Goal: Communication & Community: Share content

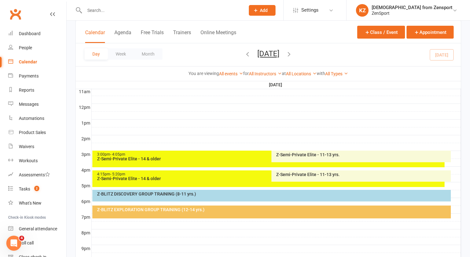
click at [121, 14] on input "text" at bounding box center [162, 10] width 158 height 9
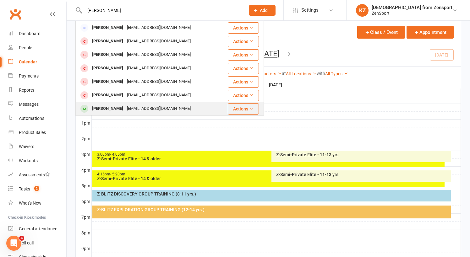
type input "[PERSON_NAME]"
click at [115, 107] on div "[PERSON_NAME]" at bounding box center [107, 108] width 35 height 9
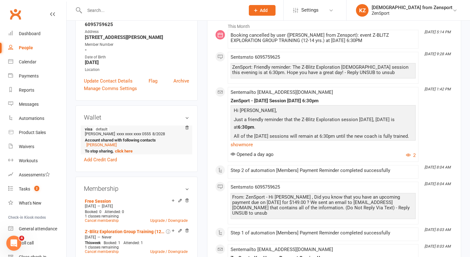
scroll to position [152, 0]
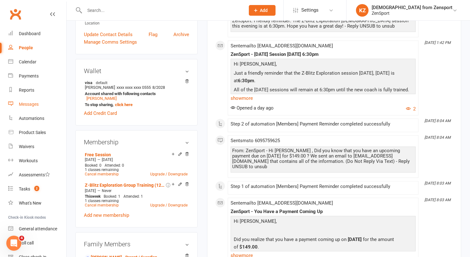
click at [31, 103] on div "Messages" at bounding box center [29, 104] width 20 height 5
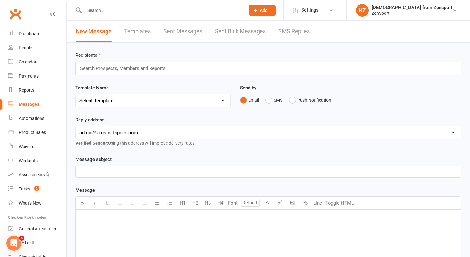
click at [138, 29] on link "Templates" at bounding box center [137, 32] width 27 height 22
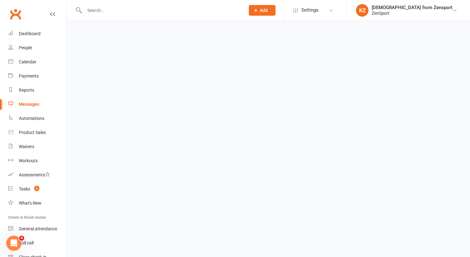
select select "100"
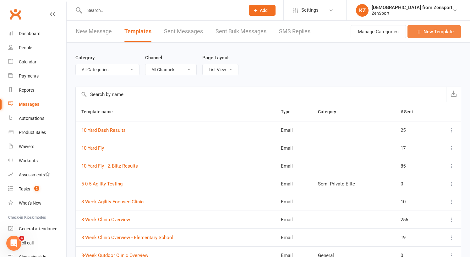
click at [432, 28] on link "New Template" at bounding box center [433, 31] width 53 height 13
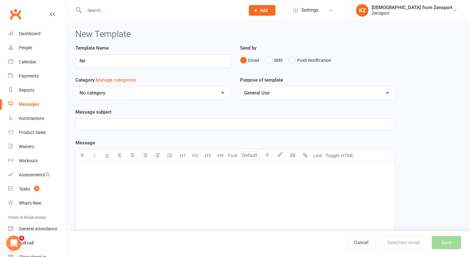
type input "N"
type input "New Clubworx App"
click at [99, 122] on p "﻿" at bounding box center [235, 125] width 312 height 8
click at [87, 167] on p "﻿" at bounding box center [235, 170] width 312 height 8
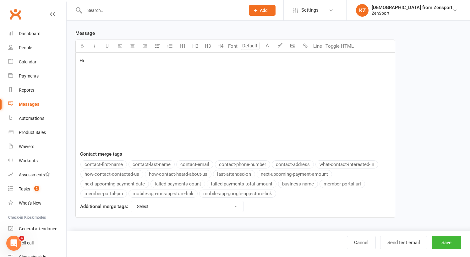
scroll to position [115, 0]
click at [117, 161] on button "contact-first-name" at bounding box center [103, 165] width 46 height 8
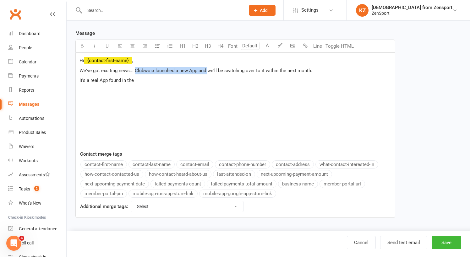
drag, startPoint x: 207, startPoint y: 65, endPoint x: 135, endPoint y: 65, distance: 71.9
click at [135, 68] on span "We've got exciting news... Clubworx launched a new App and we'll be switching o…" at bounding box center [195, 71] width 233 height 6
drag, startPoint x: 243, startPoint y: 65, endPoint x: 188, endPoint y: 65, distance: 55.0
click at [188, 67] on p "We've got exciting news... we'll be switching over to it within the next month." at bounding box center [235, 71] width 312 height 8
drag, startPoint x: 137, startPoint y: 74, endPoint x: 66, endPoint y: 74, distance: 70.4
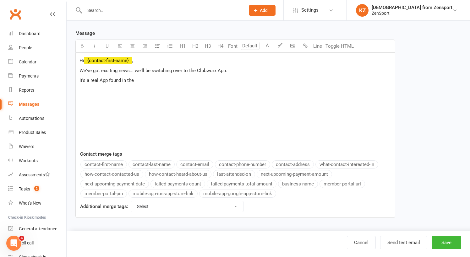
click at [66, 74] on ui-view "Prospect Member Non-attending contact Class / event Appointment Task Membership…" at bounding box center [235, 62] width 470 height 340
click at [235, 67] on p "We've got exciting news... we'll be switching over to the Clubworx App." at bounding box center [235, 71] width 312 height 8
drag, startPoint x: 136, startPoint y: 75, endPoint x: 77, endPoint y: 75, distance: 59.1
click at [77, 75] on div "Hi ﻿ {contact-first-name} , We've got exciting news... we'll be switching over …" at bounding box center [235, 100] width 319 height 94
click at [159, 43] on icon "button" at bounding box center [157, 45] width 5 height 5
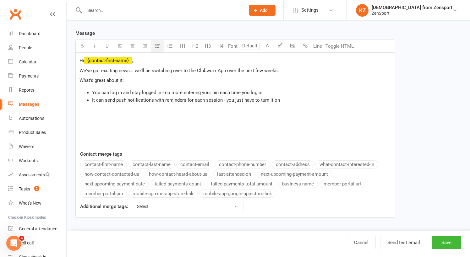
drag, startPoint x: 280, startPoint y: 95, endPoint x: 226, endPoint y: 95, distance: 54.4
click at [226, 96] on li "It can send push notifications with reminders for each session - you just have …" at bounding box center [241, 100] width 299 height 8
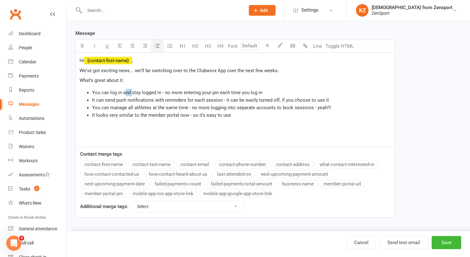
drag, startPoint x: 132, startPoint y: 88, endPoint x: 126, endPoint y: 87, distance: 5.3
click at [126, 90] on span "You can log in and stay logged in - no more entering your pin each time you log…" at bounding box center [177, 93] width 170 height 6
drag, startPoint x: 161, startPoint y: 87, endPoint x: 122, endPoint y: 86, distance: 39.0
click at [122, 90] on span "You can log in and stay logged in - no more entering your pin each time you log…" at bounding box center [177, 93] width 170 height 6
drag, startPoint x: 133, startPoint y: 87, endPoint x: 101, endPoint y: 88, distance: 31.1
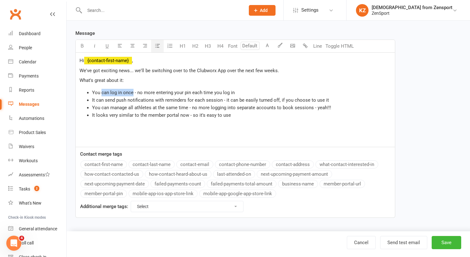
click at [101, 90] on span "You can log in once - no more entering your pin each time you log in" at bounding box center [163, 93] width 143 height 6
click at [172, 90] on span "You only have to login once - no more entering your pin each time you log in" at bounding box center [171, 93] width 159 height 6
click at [171, 90] on span "You only have to login once - no more re-entering your pin each time you log in" at bounding box center [174, 93] width 165 height 6
click at [304, 89] on li "You only have to login once - no more clicking on the link & re-entering your p…" at bounding box center [241, 93] width 299 height 8
click at [134, 90] on span "You only have to login once - no more clicking on the link & re-entering your p…" at bounding box center [186, 93] width 188 height 6
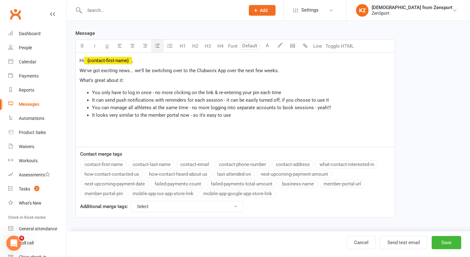
click at [222, 90] on span "You only have to log in once - no more clicking on the link & re-entering your …" at bounding box center [186, 93] width 189 height 6
click at [277, 89] on li "You only have to log in once - no more clicking on the link & entering your pin…" at bounding box center [241, 93] width 299 height 8
click at [278, 97] on span "It can send push notifications with reminders for each session - it can be easi…" at bounding box center [210, 100] width 237 height 6
drag, startPoint x: 332, startPoint y: 95, endPoint x: 277, endPoint y: 95, distance: 55.3
click at [277, 96] on li "It can send push notifications with reminders for each session - it can be easi…" at bounding box center [241, 100] width 299 height 8
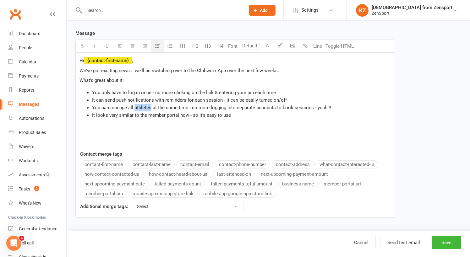
drag, startPoint x: 151, startPoint y: 102, endPoint x: 135, endPoint y: 102, distance: 15.7
click at [135, 105] on span "You can manage all athletes at the same time - no more logging into separate ac…" at bounding box center [211, 108] width 239 height 6
click at [87, 124] on p "﻿" at bounding box center [235, 128] width 312 height 8
click at [171, 43] on icon "button" at bounding box center [170, 46] width 6 height 6
click at [158, 43] on icon "button" at bounding box center [157, 45] width 5 height 5
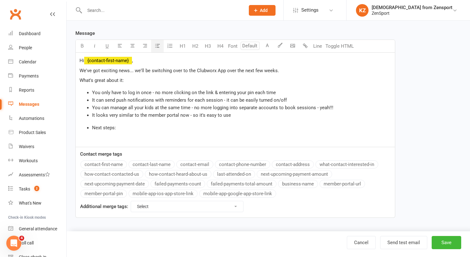
click at [92, 125] on span "Next steps:" at bounding box center [104, 128] width 24 height 6
drag, startPoint x: 118, startPoint y: 117, endPoint x: 70, endPoint y: 117, distance: 48.1
click at [70, 117] on div "New Template Template Name New Clubworx App Send by Email SMS Push Notification…" at bounding box center [268, 71] width 403 height 321
click at [157, 43] on icon "button" at bounding box center [157, 45] width 5 height 5
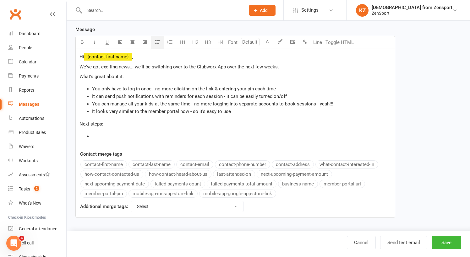
click at [277, 87] on li "You only have to log in once - no more clicking on the link & entering your pin…" at bounding box center [241, 89] width 299 height 8
drag, startPoint x: 232, startPoint y: 109, endPoint x: 89, endPoint y: 108, distance: 142.9
click at [89, 108] on ul "You only have to log in once - no more clicking on the link & entering your pin…" at bounding box center [235, 100] width 312 height 30
click at [277, 86] on li "You only have to log in once - no more clicking on the link & entering your pin…" at bounding box center [241, 89] width 299 height 8
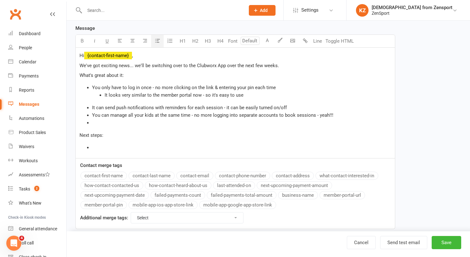
click at [97, 95] on ul "It looks very similar to the member portal now - so it's easy to use" at bounding box center [241, 95] width 299 height 8
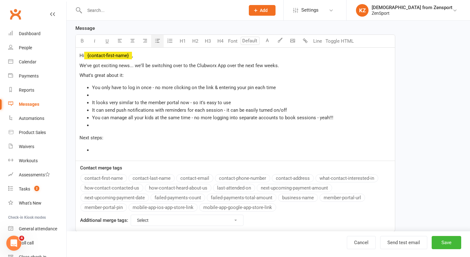
click at [89, 104] on ul "You only have to log in once - no more clicking on the link & entering your pin…" at bounding box center [235, 106] width 312 height 45
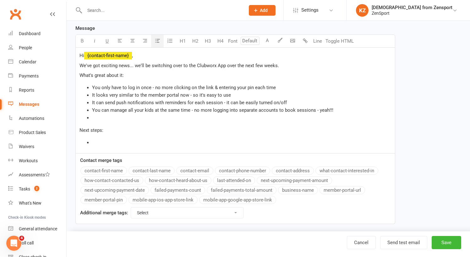
click at [95, 119] on li "﻿" at bounding box center [241, 118] width 299 height 8
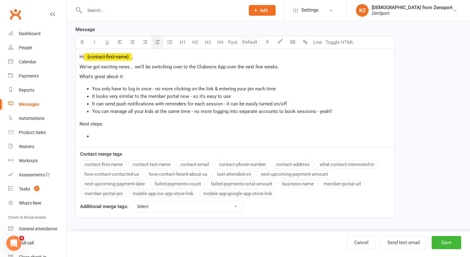
click at [96, 135] on li "﻿" at bounding box center [241, 137] width 299 height 8
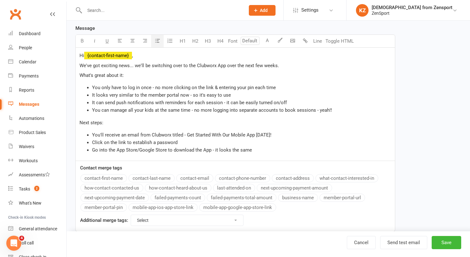
click at [213, 150] on span "Go into the App Store/Google Store to download the App - it looks the same" at bounding box center [172, 150] width 160 height 6
drag, startPoint x: 254, startPoint y: 148, endPoint x: 213, endPoint y: 148, distance: 40.5
click at [213, 148] on li "Go into the App Store/Google Store to download the App - it looks the same" at bounding box center [241, 150] width 299 height 8
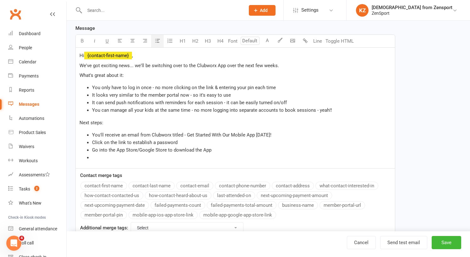
click at [99, 156] on li "﻿" at bounding box center [241, 158] width 299 height 8
click at [216, 150] on li "Go into the App Store/Google Store to download the App" at bounding box center [241, 150] width 299 height 8
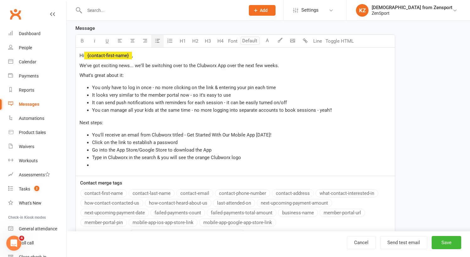
click at [117, 150] on span "Go into the App Store/Google Store to download the App" at bounding box center [151, 150] width 119 height 6
click at [164, 148] on span "Go into the iOS App Store/Google Store to download the App" at bounding box center [156, 150] width 128 height 6
click at [245, 158] on li "Type in Clubworx in the search & you will see the orange Clubworx logo" at bounding box center [241, 158] width 299 height 8
click at [108, 165] on li "﻿" at bounding box center [241, 165] width 299 height 8
click at [186, 143] on li "Click on the link to establish a password" at bounding box center [241, 143] width 299 height 8
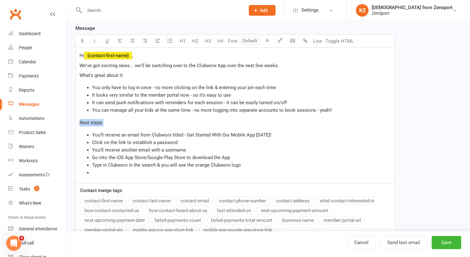
drag, startPoint x: 105, startPoint y: 123, endPoint x: 69, endPoint y: 123, distance: 35.8
click at [69, 123] on div "New Template Template Name New Clubworx App Send by Email SMS Push Notification…" at bounding box center [268, 87] width 403 height 362
click at [122, 129] on div "Hi ﻿ {contact-first-name} , We've got exciting news... we'll be switching over …" at bounding box center [235, 116] width 319 height 136
drag, startPoint x: 125, startPoint y: 76, endPoint x: 66, endPoint y: 76, distance: 59.7
click at [66, 76] on ui-view "Prospect Member Non-attending contact Class / event Appointment Task Membership…" at bounding box center [235, 77] width 470 height 381
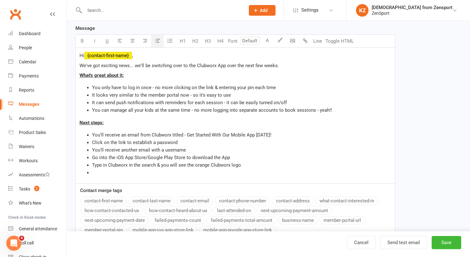
click at [85, 113] on ul "You only have to log in once - no more clicking on the link & entering your pin…" at bounding box center [235, 99] width 312 height 30
click at [82, 84] on ul "You only have to log in once - no more clicking on the link & entering your pin…" at bounding box center [235, 99] width 312 height 30
click at [126, 142] on span "Click on the link to establish a password" at bounding box center [134, 143] width 85 height 6
click at [221, 157] on span "Go into the iOS App Store/Google Play Store to download the App" at bounding box center [161, 158] width 138 height 6
drag, startPoint x: 142, startPoint y: 166, endPoint x: 90, endPoint y: 165, distance: 51.8
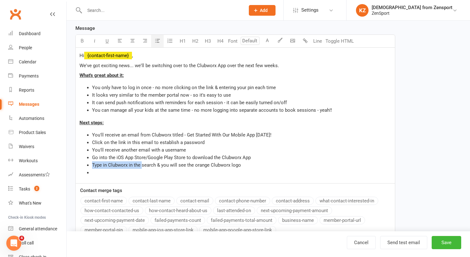
click at [90, 165] on ul "You'll receive an email from Clubworx titled - Get Started With Our Mobile App …" at bounding box center [235, 153] width 312 height 45
click at [122, 165] on span "Under search & you will see the orange Clubworx logo" at bounding box center [148, 165] width 113 height 6
click at [109, 170] on li "﻿" at bounding box center [241, 173] width 299 height 8
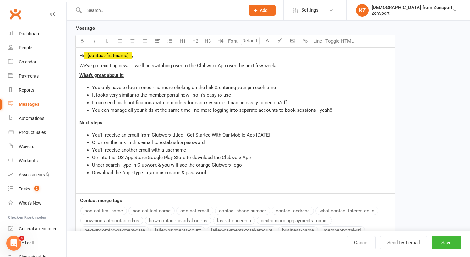
click at [92, 151] on span "You'll receive another email with a username" at bounding box center [139, 150] width 94 height 6
click at [112, 166] on span "Under search- type in Clubworx & you will see the orange Clubworx logo" at bounding box center [167, 165] width 150 height 6
click at [91, 185] on p "﻿" at bounding box center [235, 186] width 312 height 8
click at [216, 172] on li "Download the App - type in your username & password" at bounding box center [241, 173] width 299 height 8
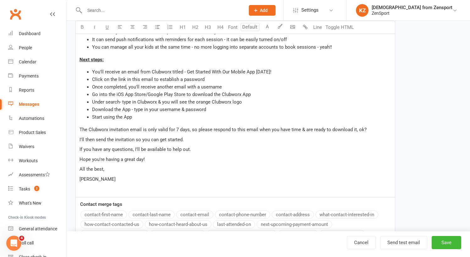
scroll to position [180, 0]
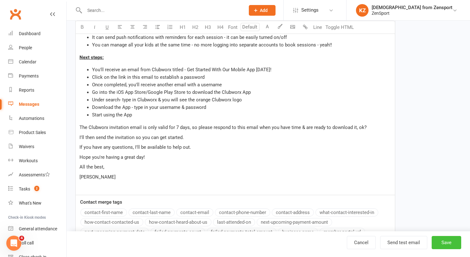
click at [448, 240] on button "Save" at bounding box center [447, 242] width 30 height 13
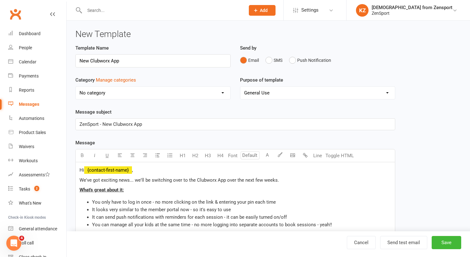
select select "100"
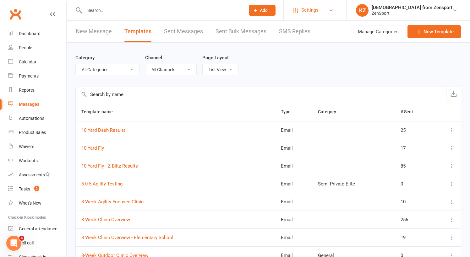
click at [319, 11] on span "Settings" at bounding box center [309, 10] width 17 height 14
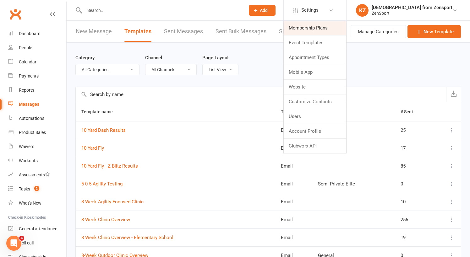
click at [338, 23] on link "Membership Plans" at bounding box center [315, 28] width 63 height 14
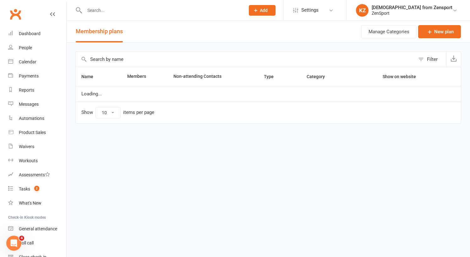
select select "100"
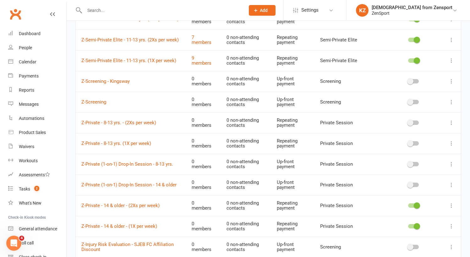
scroll to position [17, 0]
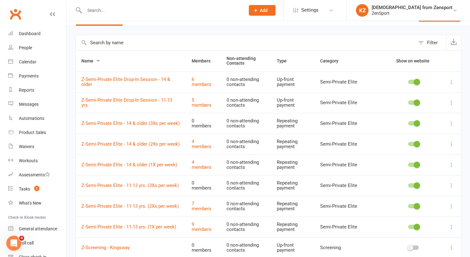
click at [101, 8] on input "text" at bounding box center [162, 10] width 158 height 9
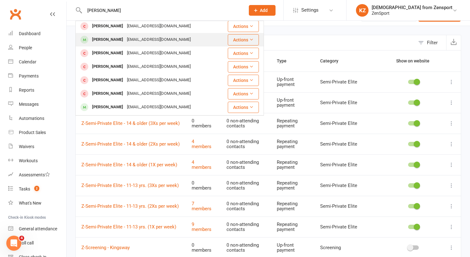
scroll to position [165, 0]
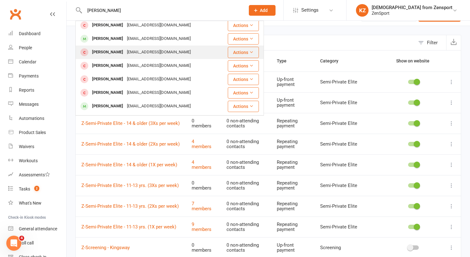
type input "[PERSON_NAME]"
click at [113, 50] on div "[PERSON_NAME]" at bounding box center [107, 52] width 35 height 9
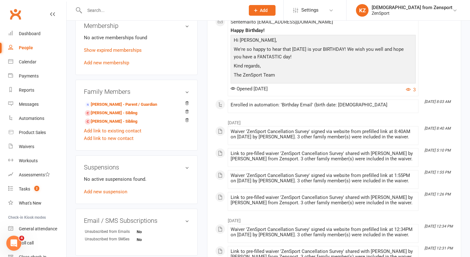
scroll to position [250, 0]
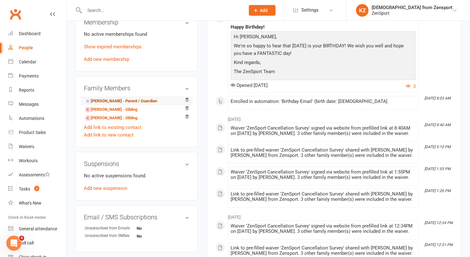
click at [121, 98] on link "[PERSON_NAME] - Parent / Guardian" at bounding box center [121, 101] width 72 height 7
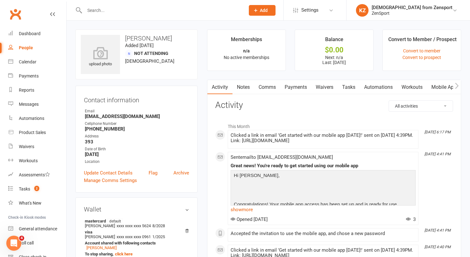
click at [437, 85] on link "Mobile App" at bounding box center [444, 87] width 34 height 14
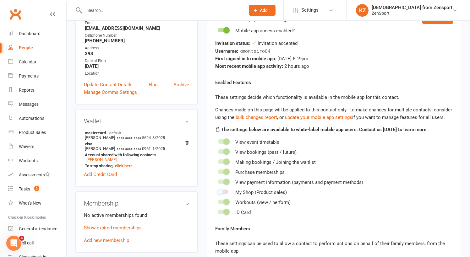
scroll to position [96, 0]
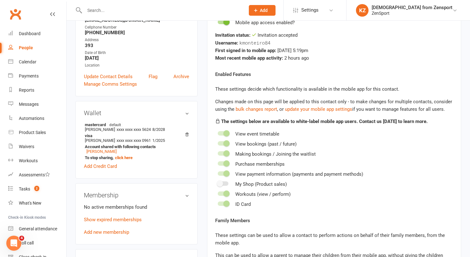
click at [220, 173] on div at bounding box center [223, 174] width 11 height 4
click at [218, 173] on input "checkbox" at bounding box center [218, 173] width 0 height 0
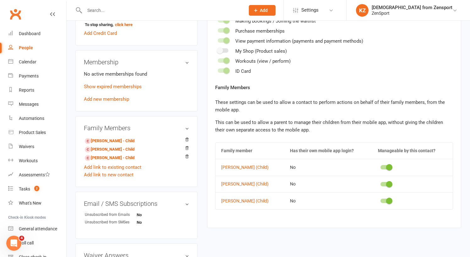
scroll to position [230, 0]
click at [35, 103] on div "Messages" at bounding box center [29, 104] width 20 height 5
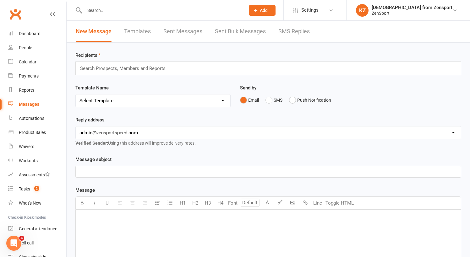
click at [141, 29] on link "Templates" at bounding box center [137, 32] width 27 height 22
select select "100"
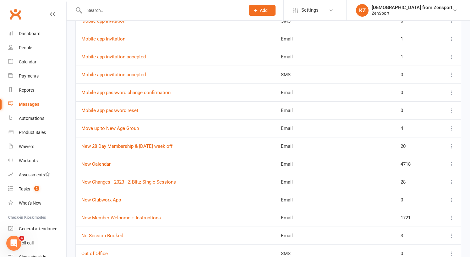
scroll to position [975, 0]
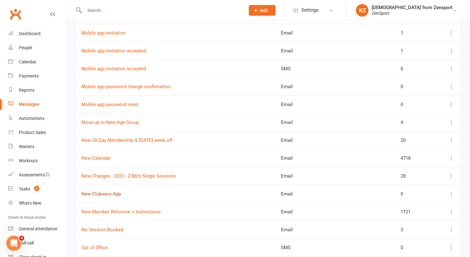
click at [109, 192] on link "New Clubworx App" at bounding box center [101, 194] width 40 height 6
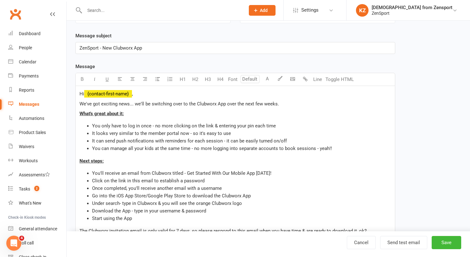
scroll to position [71, 0]
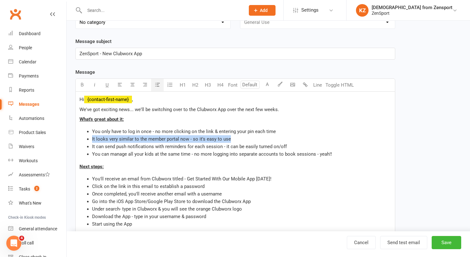
drag, startPoint x: 233, startPoint y: 137, endPoint x: 89, endPoint y: 140, distance: 144.2
click at [89, 140] on ul "You only have to log in once - no more clicking on the link & entering your pin…" at bounding box center [235, 143] width 312 height 30
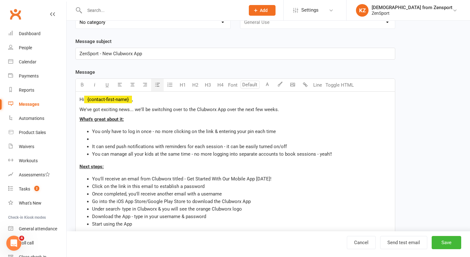
click at [333, 153] on li "You can manage all your kids at the same time - no more logging into separate a…" at bounding box center [241, 154] width 299 height 8
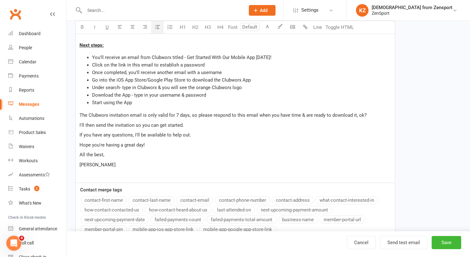
scroll to position [200, 0]
click at [192, 123] on p "I'll then send the invitation so you can get started." at bounding box center [235, 126] width 312 height 8
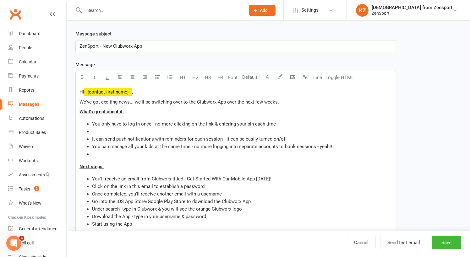
scroll to position [68, 0]
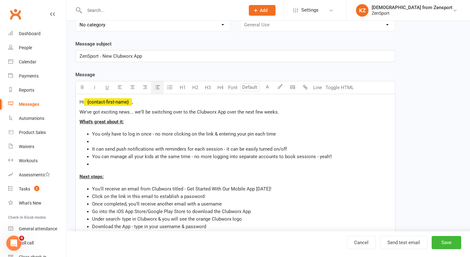
click at [101, 141] on li "﻿" at bounding box center [241, 142] width 299 height 8
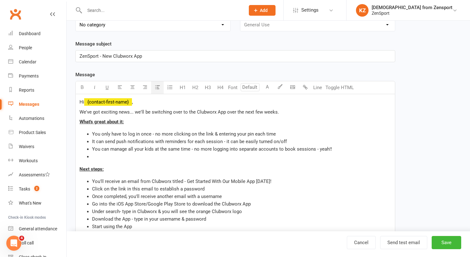
click at [96, 155] on li "﻿" at bounding box center [241, 157] width 299 height 8
drag, startPoint x: 154, startPoint y: 149, endPoint x: 145, endPoint y: 149, distance: 8.5
click at [145, 149] on span "You can manage all your kids at the same time - no more logging into separate a…" at bounding box center [212, 149] width 240 height 6
click at [131, 155] on li "If you'd rather th" at bounding box center [241, 157] width 299 height 8
drag, startPoint x: 121, startPoint y: 155, endPoint x: 104, endPoint y: 156, distance: 16.7
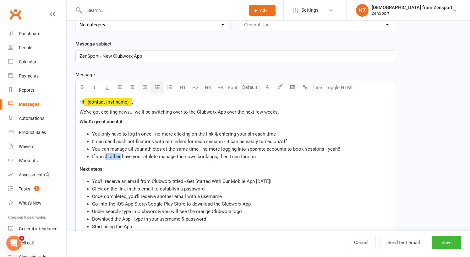
click at [104, 156] on span "If you'd rather have your athlete manage their own bookings, then I can turn on" at bounding box center [174, 157] width 164 height 6
click at [262, 158] on li "If you' prefer to have your athlete manage their own bookings, then I can turn …" at bounding box center [241, 157] width 299 height 8
click at [229, 142] on span "It can send push notifications with reminders for each session - it can be easi…" at bounding box center [189, 142] width 195 height 6
click at [231, 158] on span "If you' prefer to have your athlete manage their own bookings, then I can turn …" at bounding box center [183, 157] width 183 height 6
click at [273, 157] on li "If you' prefer to have your athlete manage their own bookings, I can turn on ac…" at bounding box center [241, 157] width 299 height 8
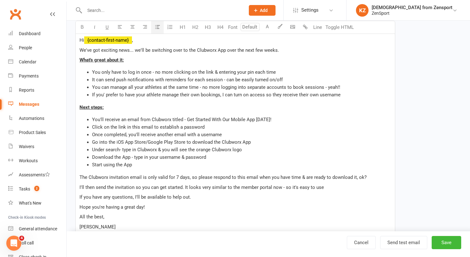
scroll to position [130, 0]
click at [139, 128] on span "Click on the link in this email to establish a password" at bounding box center [148, 127] width 112 height 6
click at [133, 155] on span "Download the App - type in your username & password" at bounding box center [149, 157] width 114 height 6
click at [329, 187] on p "I'll then send the invitation so you can get started. It looks very similar to …" at bounding box center [235, 187] width 312 height 8
click at [194, 198] on p "If you have any questions, I'll be available to help out." at bounding box center [235, 197] width 312 height 8
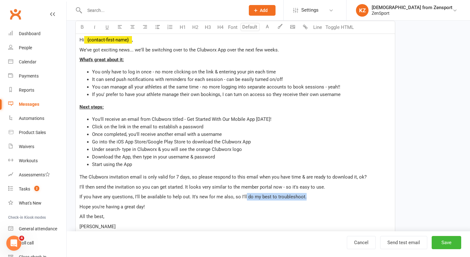
drag, startPoint x: 306, startPoint y: 196, endPoint x: 244, endPoint y: 195, distance: 61.3
click at [244, 195] on p "If you have any questions, I'll be available to help out. It's new for me also,…" at bounding box center [235, 197] width 312 height 8
click at [266, 194] on span "If you have any questions, I'll be available to help out. It's new for me also,…" at bounding box center [192, 197] width 227 height 6
drag, startPoint x: 312, startPoint y: 197, endPoint x: 191, endPoint y: 195, distance: 121.6
click at [191, 195] on p "If you have any questions, I'll be available to help out. It's new for me also,…" at bounding box center [235, 197] width 312 height 8
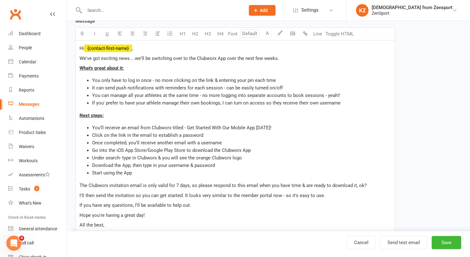
scroll to position [120, 0]
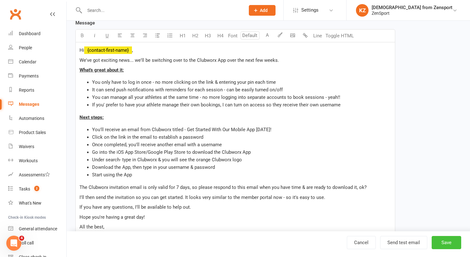
click at [450, 240] on button "Save" at bounding box center [447, 242] width 30 height 13
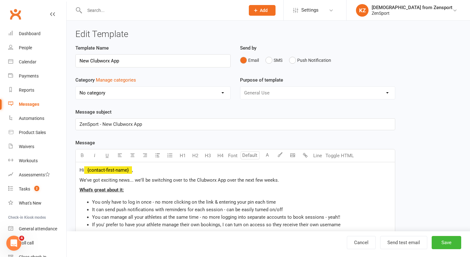
select select "100"
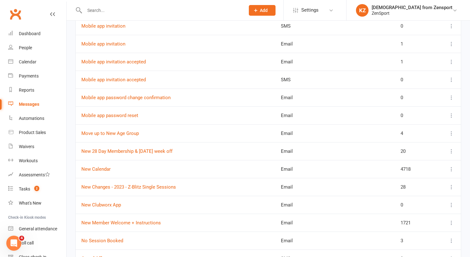
scroll to position [966, 0]
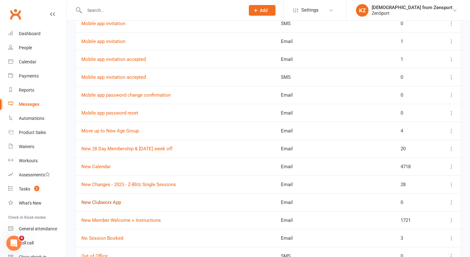
click at [102, 204] on link "New Clubworx App" at bounding box center [101, 203] width 40 height 6
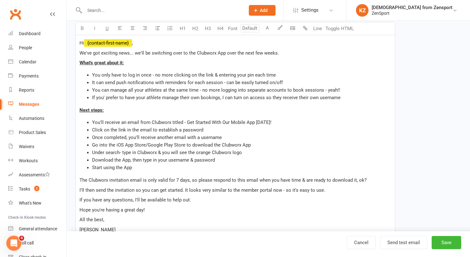
scroll to position [130, 0]
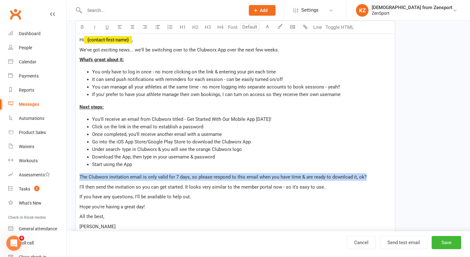
drag, startPoint x: 79, startPoint y: 176, endPoint x: 374, endPoint y: 178, distance: 294.0
click at [374, 178] on p "The Clubworx invitation email is only valid for 7 days, so please respond to th…" at bounding box center [235, 177] width 312 height 8
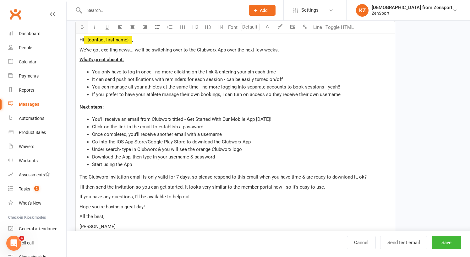
click at [82, 26] on icon "button" at bounding box center [82, 27] width 5 height 5
click at [375, 176] on p "The Clubworx invitation email is only valid for 7 days, so please respond to th…" at bounding box center [235, 177] width 312 height 8
drag, startPoint x: 177, startPoint y: 177, endPoint x: 190, endPoint y: 177, distance: 13.2
click at [190, 177] on span "The Clubworx invitation email is only valid for 7 days, so please respond to th…" at bounding box center [223, 177] width 289 height 6
click at [106, 27] on span "U" at bounding box center [107, 28] width 3 height 6
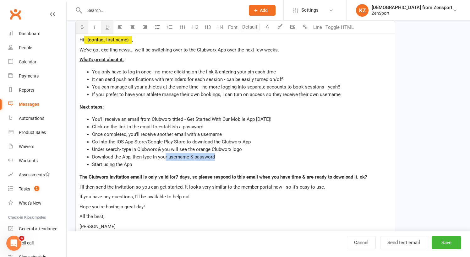
click at [165, 160] on li "Download the App, then type in your username & password" at bounding box center [241, 157] width 299 height 8
click at [78, 188] on div "Hi ﻿ {contact-first-name} , We've got exciting news... we'll be switching over …" at bounding box center [235, 138] width 319 height 213
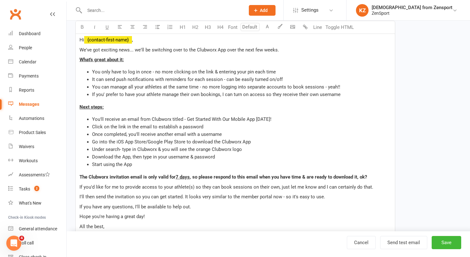
click at [79, 185] on div "Hi ﻿ {contact-first-name} , We've got exciting news... we'll be switching over …" at bounding box center [235, 143] width 319 height 223
click at [79, 196] on span "I'll then send the invitation so you can get started. It looks very similar to …" at bounding box center [202, 197] width 246 height 6
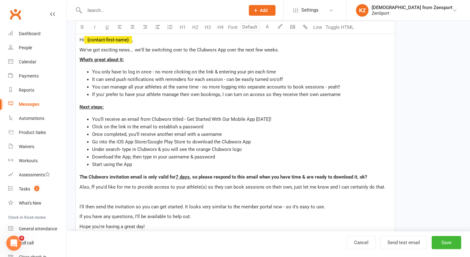
click at [78, 176] on div "Hi ﻿ {contact-first-name} , We've got exciting news... we'll be switching over …" at bounding box center [235, 148] width 319 height 232
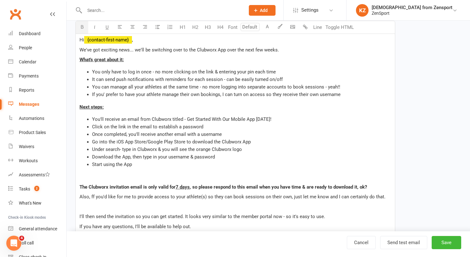
click at [86, 176] on p "﻿" at bounding box center [235, 177] width 312 height 8
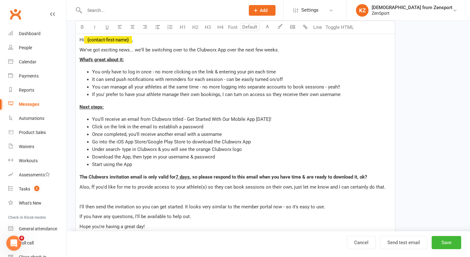
click at [93, 187] on span "Also, ff you'd like for me to provide access to your athlete(s) so they can boo…" at bounding box center [232, 187] width 306 height 6
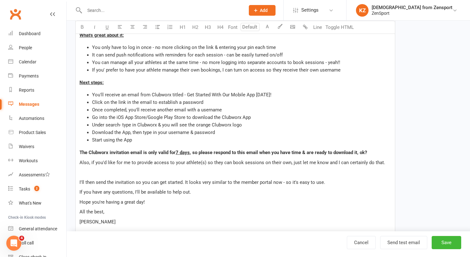
scroll to position [161, 0]
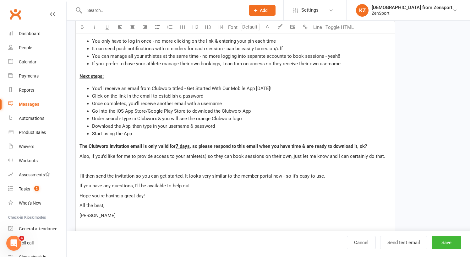
click at [79, 155] on div "Hi ﻿ {contact-first-name} , We've got exciting news... we'll be switching over …" at bounding box center [235, 117] width 319 height 232
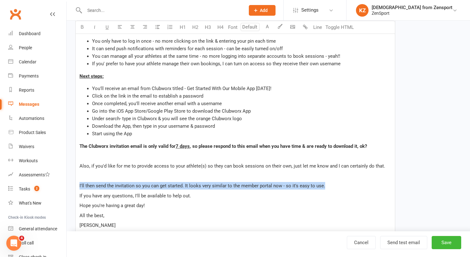
drag, startPoint x: 327, startPoint y: 186, endPoint x: 70, endPoint y: 184, distance: 257.3
click at [70, 184] on div "Edit Template Template Name New Clubworx App Send by Email SMS Push Notificatio…" at bounding box center [268, 94] width 403 height 469
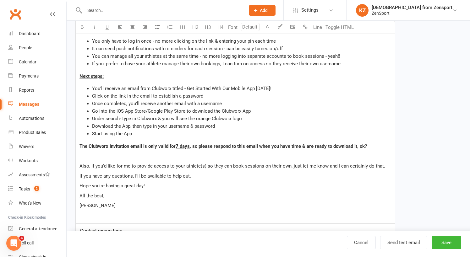
click at [83, 155] on p "﻿" at bounding box center [235, 157] width 312 height 8
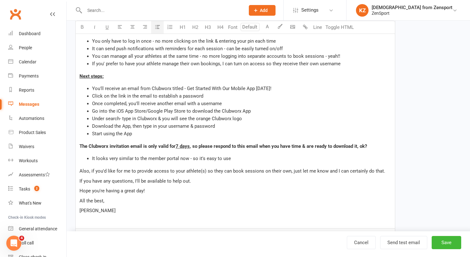
drag, startPoint x: 92, startPoint y: 158, endPoint x: 79, endPoint y: 156, distance: 13.3
click at [79, 156] on ul "It looks very similar to the member portal now - so it's easy to use" at bounding box center [235, 159] width 312 height 8
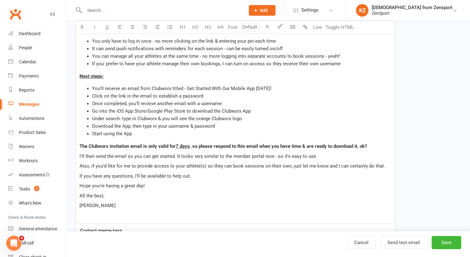
click at [79, 166] on div "Hi ﻿ {contact-first-name} , We've got exciting news... we'll be switching over …" at bounding box center [235, 112] width 319 height 223
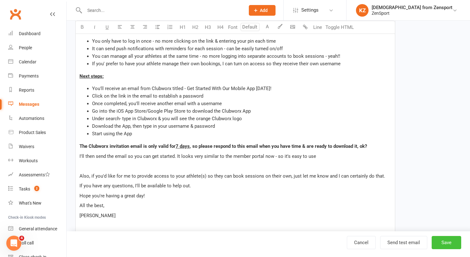
click at [439, 243] on button "Save" at bounding box center [447, 242] width 30 height 13
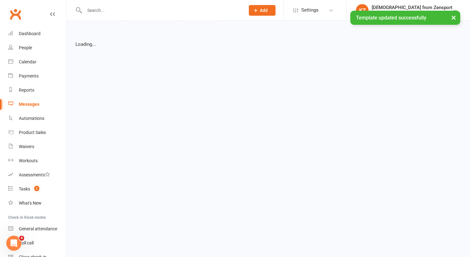
select select "list"
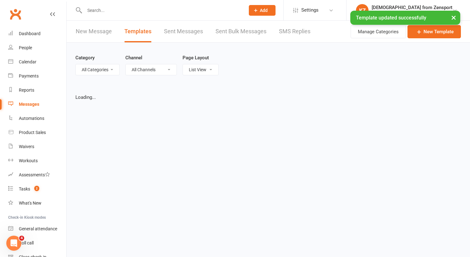
select select "100"
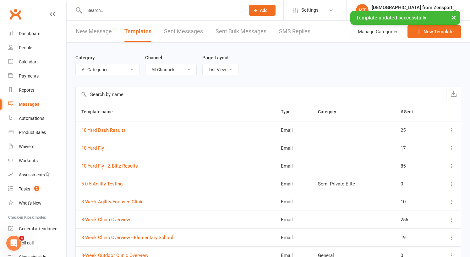
click at [100, 11] on input "text" at bounding box center [162, 10] width 158 height 9
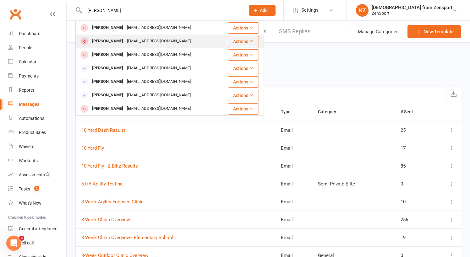
type input "[PERSON_NAME]"
click at [106, 38] on div "[PERSON_NAME]" at bounding box center [107, 41] width 35 height 9
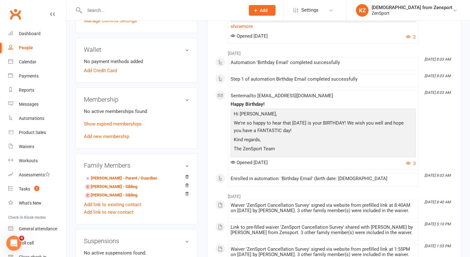
scroll to position [173, 0]
click at [130, 177] on link "[PERSON_NAME] - Parent / Guardian" at bounding box center [121, 178] width 72 height 7
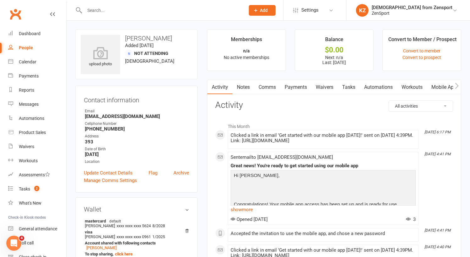
click at [441, 84] on link "Mobile App" at bounding box center [444, 87] width 34 height 14
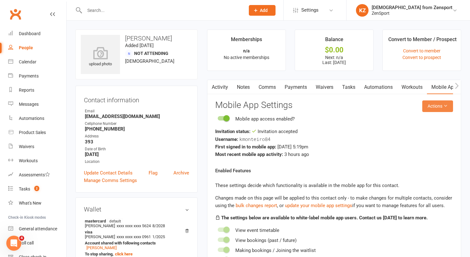
click at [429, 105] on button "Actions" at bounding box center [437, 106] width 31 height 11
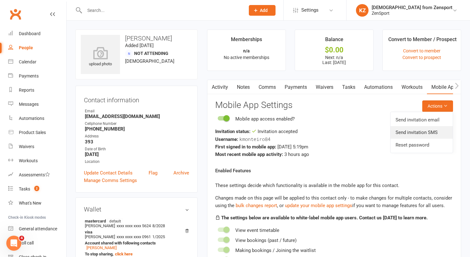
click at [415, 131] on link "Send invitation SMS" at bounding box center [421, 132] width 62 height 13
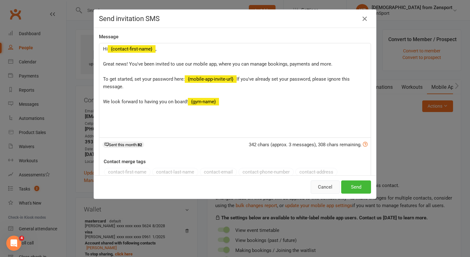
click at [326, 185] on button "Cancel" at bounding box center [325, 187] width 29 height 13
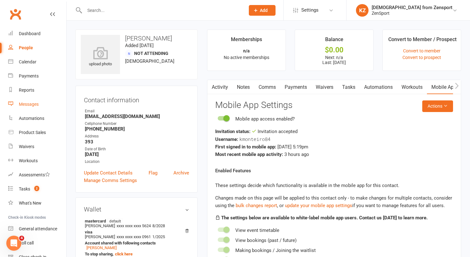
click at [28, 104] on div "Messages" at bounding box center [29, 104] width 20 height 5
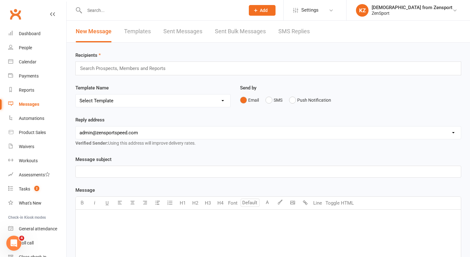
click at [141, 30] on link "Templates" at bounding box center [137, 32] width 27 height 22
select select "100"
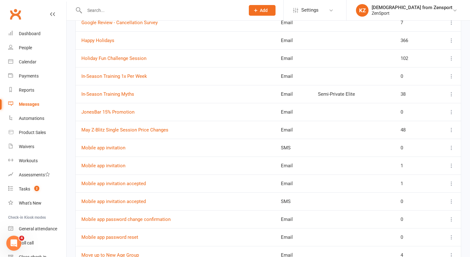
scroll to position [843, 0]
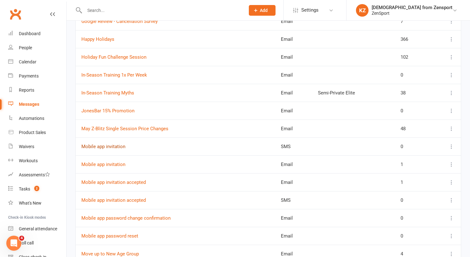
click at [116, 145] on link "Mobile app invitation" at bounding box center [103, 147] width 44 height 6
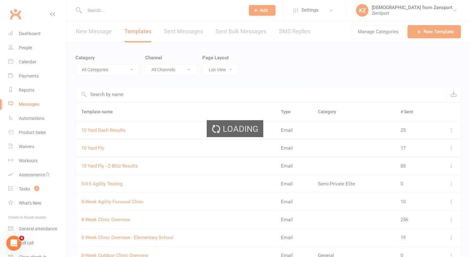
select select "mobile_app_template"
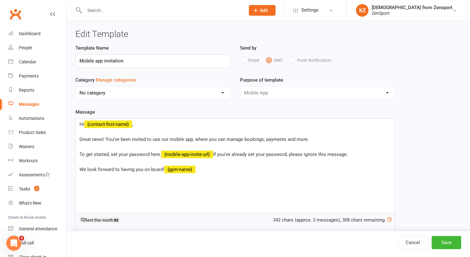
drag, startPoint x: 166, startPoint y: 185, endPoint x: 80, endPoint y: 184, distance: 86.1
click at [80, 173] on p "Hi ﻿ {contact-first-name} , Great news! You've been invited to use our mobile a…" at bounding box center [235, 147] width 312 height 53
click at [77, 213] on div "Hi ﻿ {contact-first-name} , Great news! You've been invited to use our mobile a…" at bounding box center [235, 166] width 319 height 94
click at [119, 196] on p "The ZenSport Team ﻿ {gym-name} ﻿" at bounding box center [235, 192] width 312 height 8
click at [455, 240] on button "Save" at bounding box center [447, 242] width 30 height 13
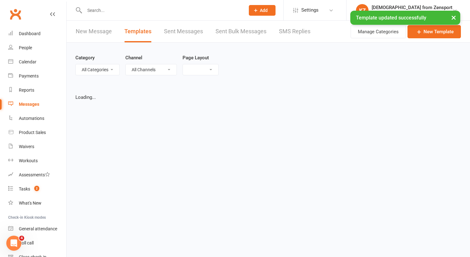
select select "list"
select select "100"
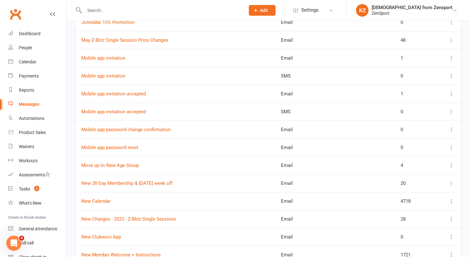
scroll to position [920, 0]
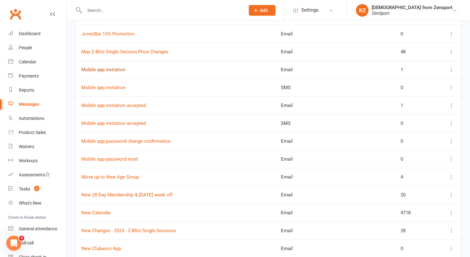
click at [109, 68] on link "Mobile app invitation" at bounding box center [103, 70] width 44 height 6
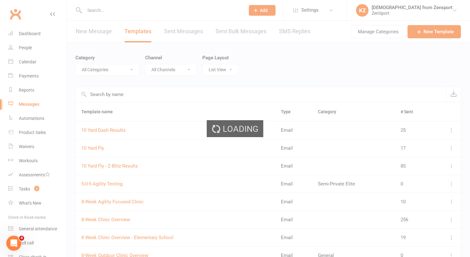
select select "mobile_app_template"
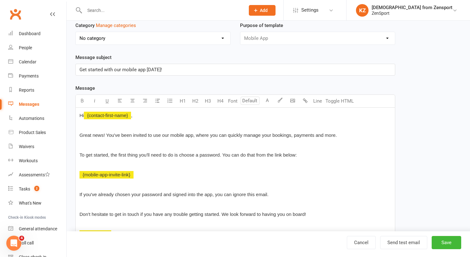
scroll to position [62, 0]
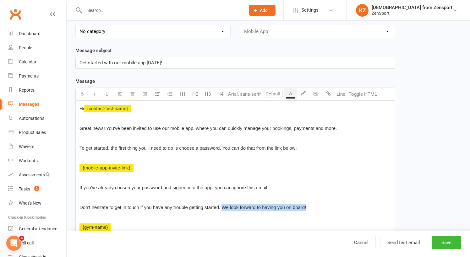
drag, startPoint x: 308, startPoint y: 208, endPoint x: 223, endPoint y: 208, distance: 85.4
click at [223, 208] on p "Don't hesitate to get in touch if you have any trouble getting started. We look…" at bounding box center [235, 208] width 312 height 8
click at [133, 216] on p at bounding box center [235, 218] width 312 height 8
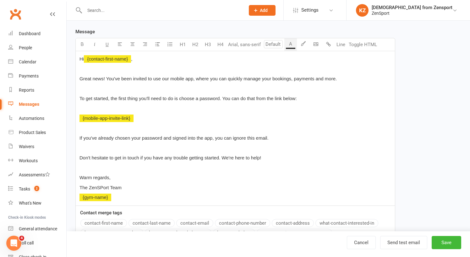
scroll to position [113, 0]
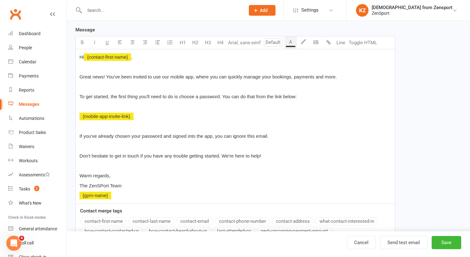
click at [119, 197] on p "﻿ {gym-name}" at bounding box center [235, 196] width 312 height 8
click at [102, 185] on span "The ZenSPort Team" at bounding box center [100, 185] width 42 height 5
click at [122, 195] on p "﻿ {gym-name}" at bounding box center [235, 196] width 312 height 8
click at [110, 197] on p "﻿" at bounding box center [235, 196] width 312 height 8
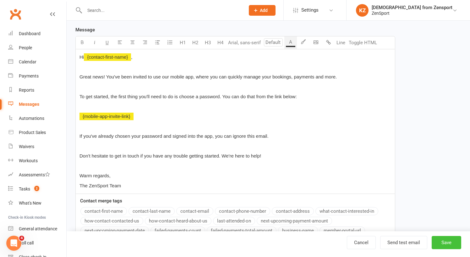
click at [452, 239] on button "Save" at bounding box center [447, 242] width 30 height 13
select select "100"
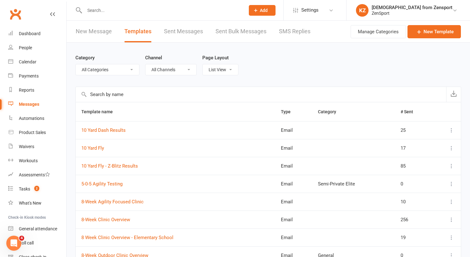
click at [98, 11] on input "text" at bounding box center [162, 10] width 158 height 9
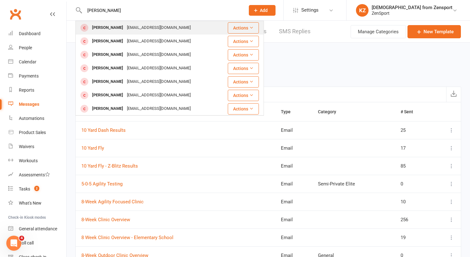
type input "[PERSON_NAME]"
click at [106, 23] on div "[PERSON_NAME]" at bounding box center [107, 27] width 35 height 9
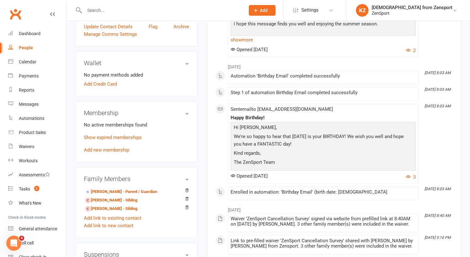
scroll to position [160, 0]
click at [151, 190] on link "[PERSON_NAME] - Parent / Guardian" at bounding box center [121, 191] width 72 height 7
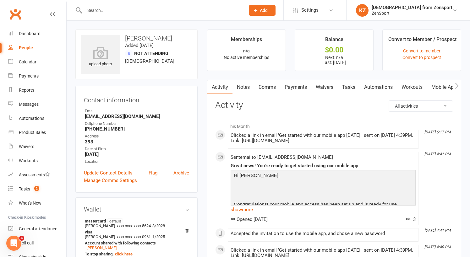
click at [440, 85] on link "Mobile App" at bounding box center [444, 87] width 34 height 14
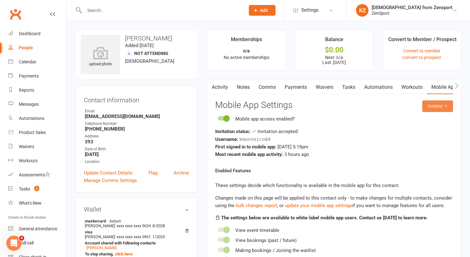
click at [441, 103] on button "Actions" at bounding box center [437, 106] width 31 height 11
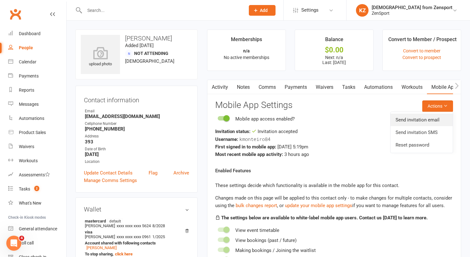
click at [422, 117] on link "Send invitation email" at bounding box center [421, 120] width 62 height 13
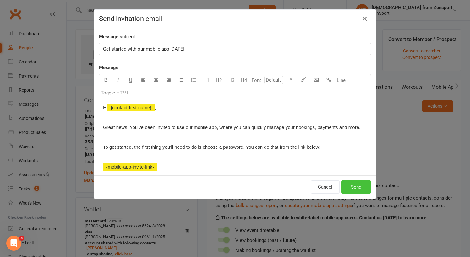
click at [354, 186] on button "Send" at bounding box center [356, 187] width 30 height 13
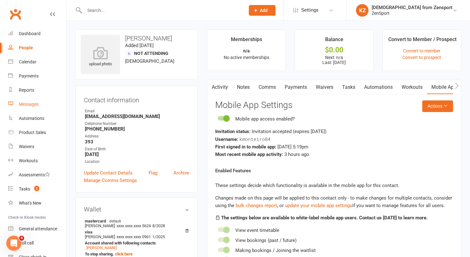
click at [27, 104] on div "Messages" at bounding box center [29, 104] width 20 height 5
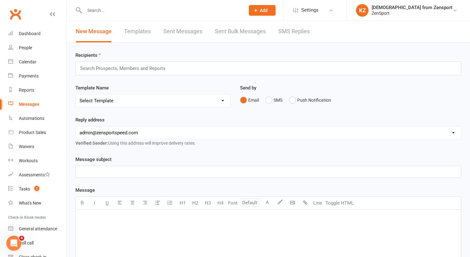
click at [133, 29] on link "Templates" at bounding box center [137, 32] width 27 height 22
select select "100"
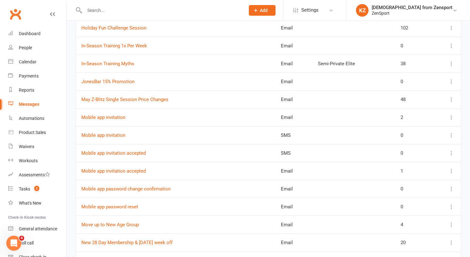
scroll to position [874, 0]
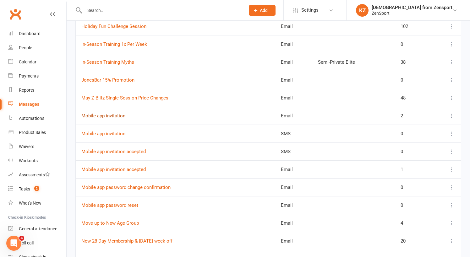
click at [117, 115] on link "Mobile app invitation" at bounding box center [103, 116] width 44 height 6
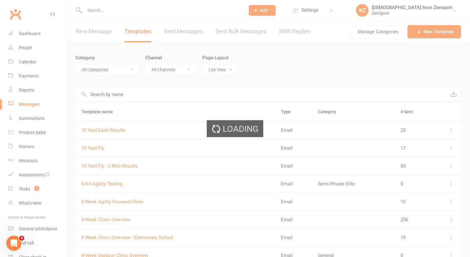
select select "mobile_app_template"
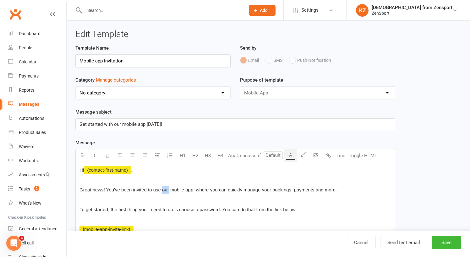
drag, startPoint x: 169, startPoint y: 189, endPoint x: 162, endPoint y: 189, distance: 7.2
click at [162, 189] on span "Great news! You've been invited to use our mobile app, where you can quickly ma…" at bounding box center [207, 189] width 257 height 5
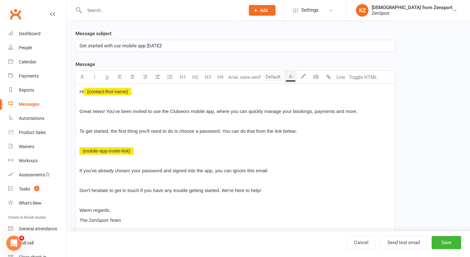
scroll to position [86, 0]
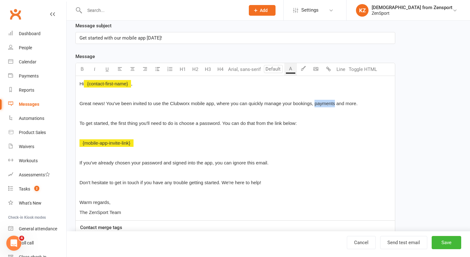
drag, startPoint x: 335, startPoint y: 103, endPoint x: 315, endPoint y: 103, distance: 19.5
click at [315, 103] on span "Great news! You've been invited to use the Clubworx mobile app, where you can q…" at bounding box center [218, 103] width 278 height 5
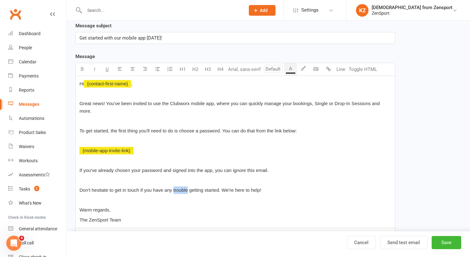
drag, startPoint x: 188, startPoint y: 191, endPoint x: 173, endPoint y: 190, distance: 14.5
click at [173, 190] on span "Don't hesitate to get in touch if you have any trouble getting started. We're h…" at bounding box center [170, 190] width 182 height 5
click at [446, 240] on button "Save" at bounding box center [447, 242] width 30 height 13
select select "100"
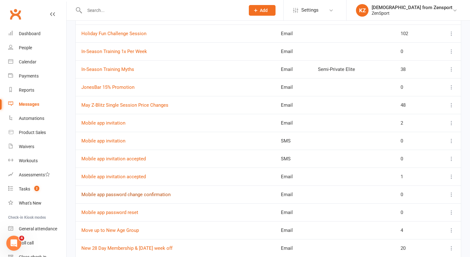
scroll to position [868, 0]
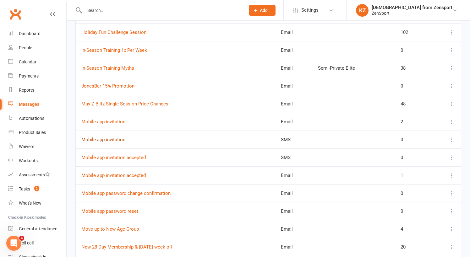
click at [117, 139] on link "Mobile app invitation" at bounding box center [103, 140] width 44 height 6
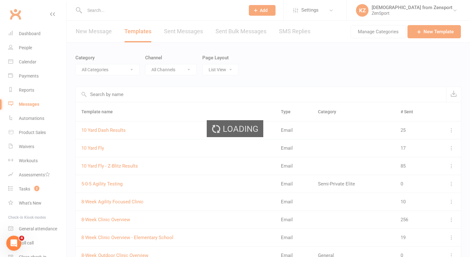
select select "mobile_app_template"
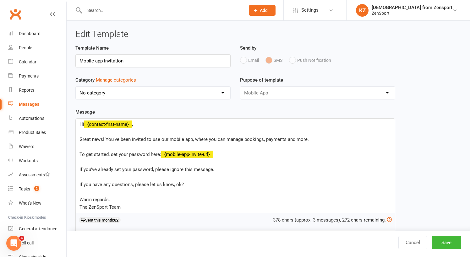
click at [285, 139] on span "Great news! You've been invited to use our mobile app, where you can manage boo…" at bounding box center [193, 140] width 229 height 6
click at [445, 239] on button "Save" at bounding box center [447, 242] width 30 height 13
select select "100"
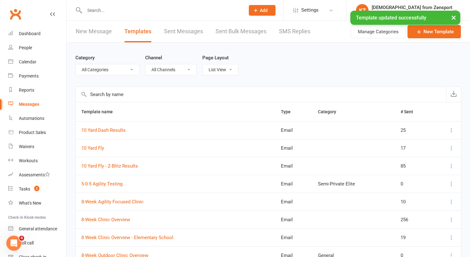
click at [107, 10] on input "text" at bounding box center [162, 10] width 158 height 9
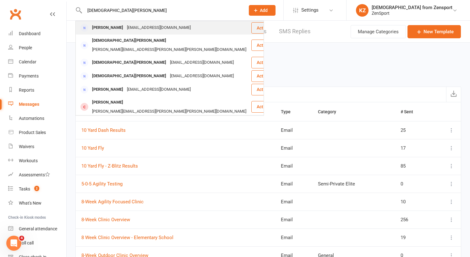
type input "[DEMOGRAPHIC_DATA][PERSON_NAME]"
click at [167, 28] on div "[EMAIL_ADDRESS][DOMAIN_NAME]" at bounding box center [159, 27] width 68 height 9
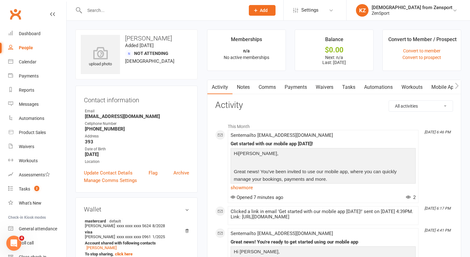
click at [443, 82] on link "Mobile App" at bounding box center [444, 87] width 34 height 14
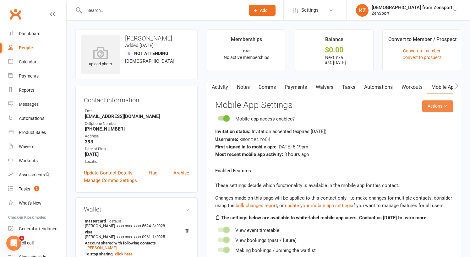
click at [434, 107] on button "Actions" at bounding box center [437, 106] width 31 height 11
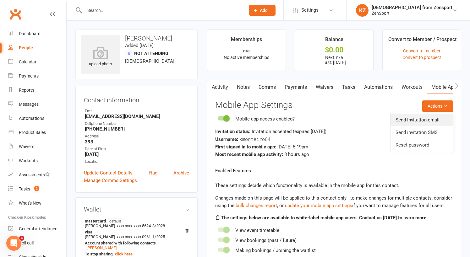
click at [426, 116] on link "Send invitation email" at bounding box center [421, 120] width 62 height 13
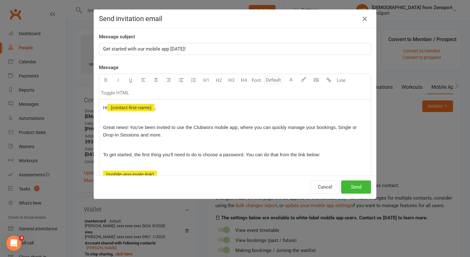
click at [145, 49] on span "Get started with our mobile app [DATE]!" at bounding box center [144, 49] width 83 height 6
click at [362, 185] on button "Send" at bounding box center [356, 187] width 30 height 13
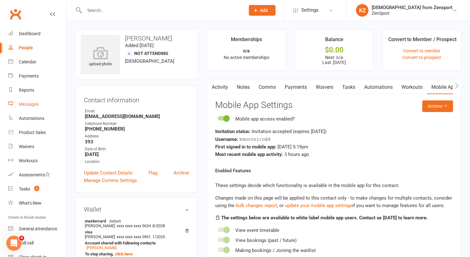
click at [32, 102] on div "Messages" at bounding box center [29, 104] width 20 height 5
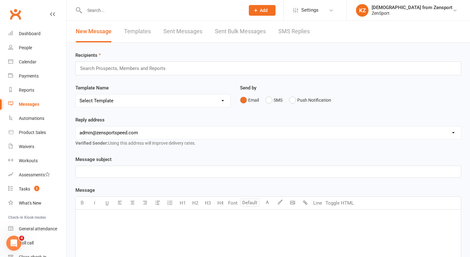
click at [143, 30] on link "Templates" at bounding box center [137, 32] width 27 height 22
select select "100"
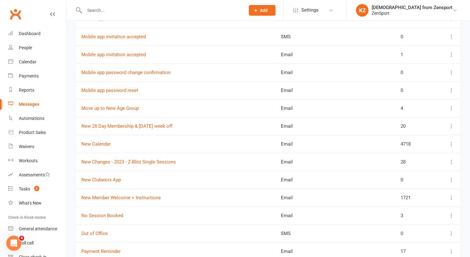
scroll to position [994, 0]
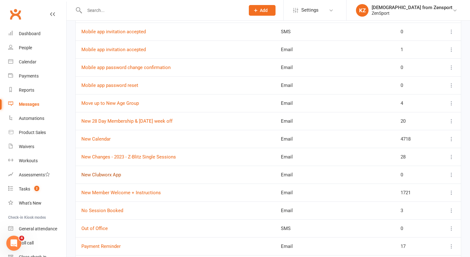
click at [110, 175] on link "New Clubworx App" at bounding box center [101, 175] width 40 height 6
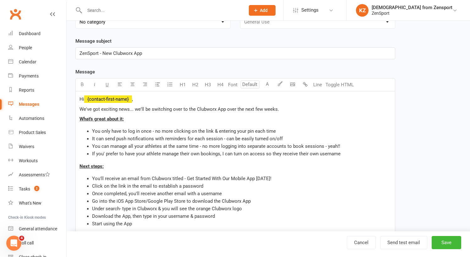
scroll to position [71, 0]
click at [196, 177] on span "You'll receive an email from Clubworx titled - Get Started With Our Mobile App …" at bounding box center [181, 179] width 179 height 6
click at [317, 175] on li "You'll receive an email from Clubworx titled - Get started with the Clubworx mo…" at bounding box center [241, 179] width 299 height 8
click at [451, 238] on button "Save" at bounding box center [447, 242] width 30 height 13
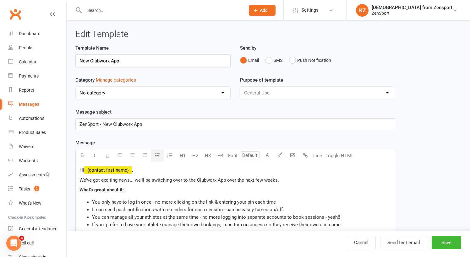
select select "100"
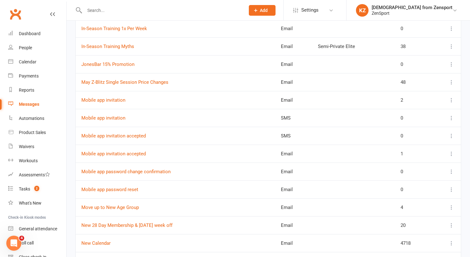
scroll to position [890, 0]
click at [119, 100] on link "Mobile app invitation" at bounding box center [103, 100] width 44 height 6
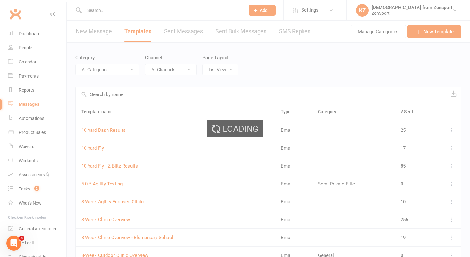
select select "mobile_app_template"
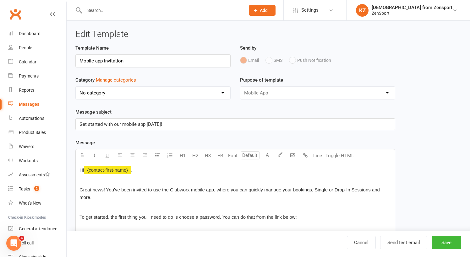
click at [121, 123] on span "Get started with our mobile app [DATE]!" at bounding box center [120, 125] width 83 height 6
click at [442, 241] on button "Save" at bounding box center [447, 242] width 30 height 13
select select "100"
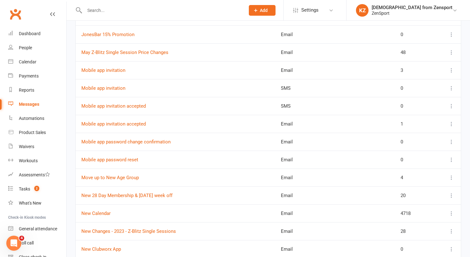
scroll to position [923, 0]
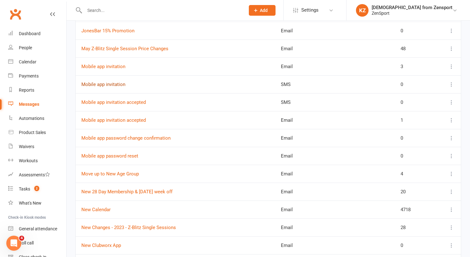
click at [115, 84] on link "Mobile app invitation" at bounding box center [103, 85] width 44 height 6
select select "mobile_app_template"
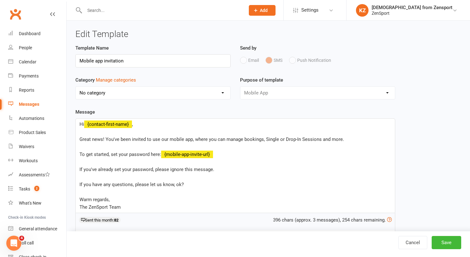
click at [167, 140] on span "Great news! You've been invited to use our mobile app, where you can manage boo…" at bounding box center [211, 140] width 265 height 6
click at [442, 242] on button "Save" at bounding box center [447, 242] width 30 height 13
select select "100"
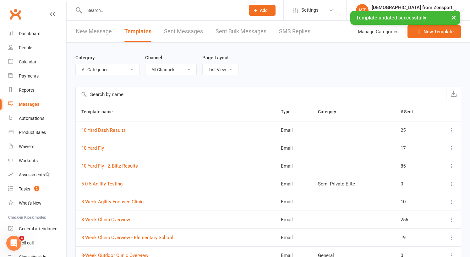
click at [128, 12] on input "text" at bounding box center [162, 10] width 158 height 9
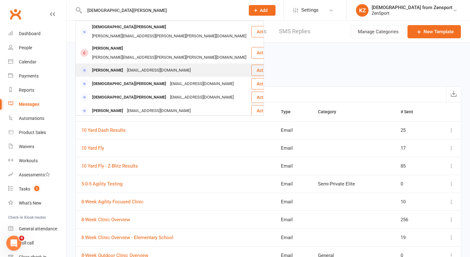
type input "[DEMOGRAPHIC_DATA][PERSON_NAME]"
click at [134, 66] on div "[EMAIL_ADDRESS][DOMAIN_NAME]" at bounding box center [159, 70] width 68 height 9
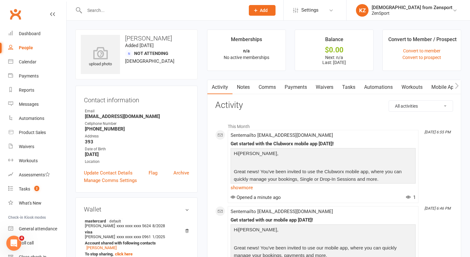
click at [445, 86] on link "Mobile App" at bounding box center [444, 87] width 34 height 14
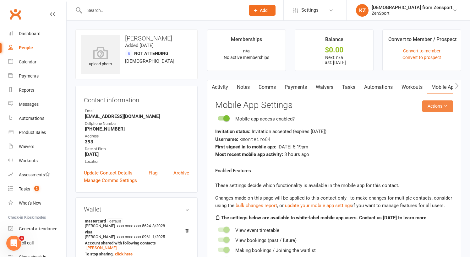
click at [440, 105] on button "Actions" at bounding box center [437, 106] width 31 height 11
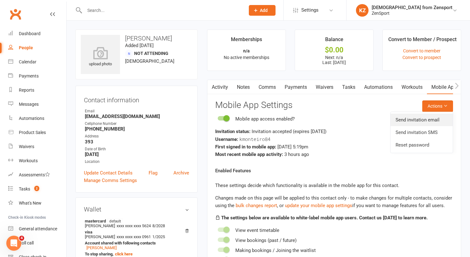
click at [401, 120] on link "Send invitation email" at bounding box center [421, 120] width 62 height 13
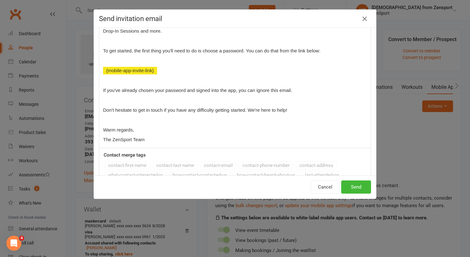
scroll to position [105, 0]
click at [356, 188] on button "Send" at bounding box center [356, 187] width 30 height 13
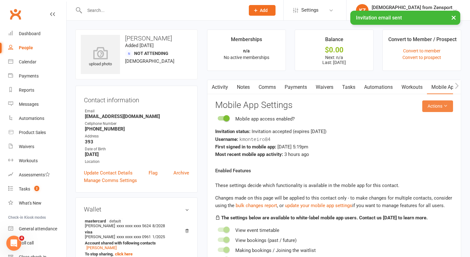
click at [437, 104] on button "Actions" at bounding box center [437, 106] width 31 height 11
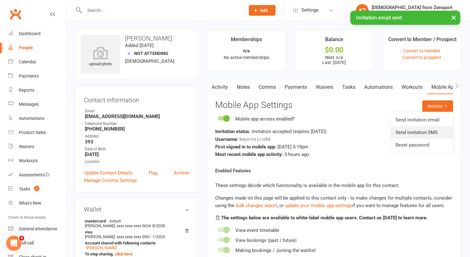
click at [419, 131] on link "Send invitation SMS" at bounding box center [421, 132] width 62 height 13
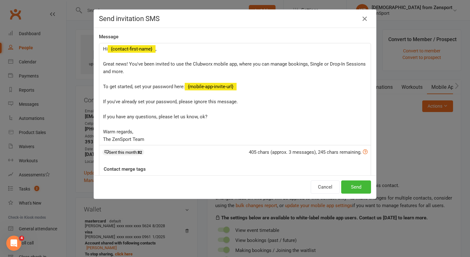
scroll to position [2, 0]
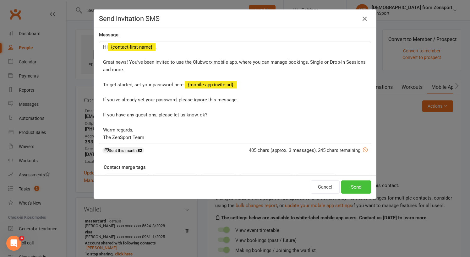
click at [353, 183] on button "Send" at bounding box center [356, 187] width 30 height 13
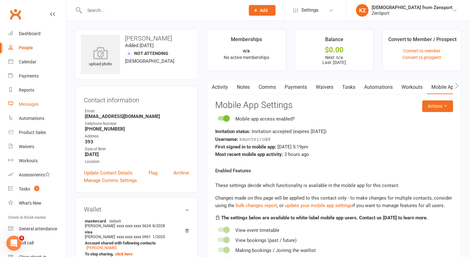
click at [32, 103] on div "Messages" at bounding box center [29, 104] width 20 height 5
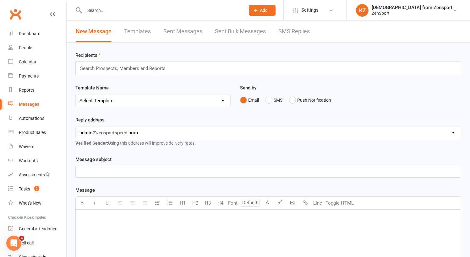
click at [133, 28] on link "Templates" at bounding box center [137, 32] width 27 height 22
select select "100"
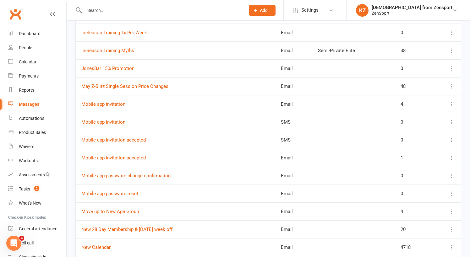
scroll to position [886, 0]
click at [118, 103] on link "Mobile app invitation" at bounding box center [103, 104] width 44 height 6
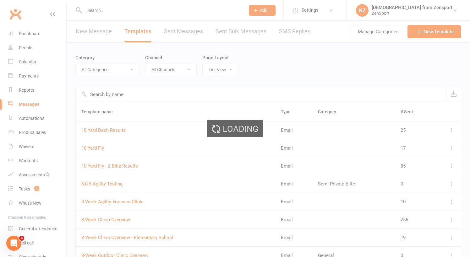
select select "mobile_app_template"
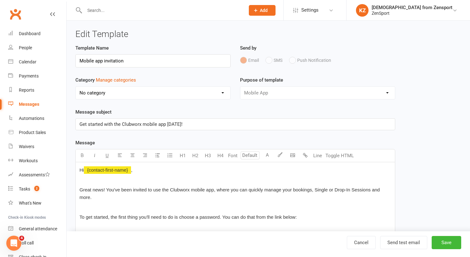
click at [80, 124] on span "Get started with the Clubworx mobile app [DATE]!" at bounding box center [130, 125] width 103 height 6
click at [447, 241] on button "Save" at bounding box center [447, 242] width 30 height 13
select select "100"
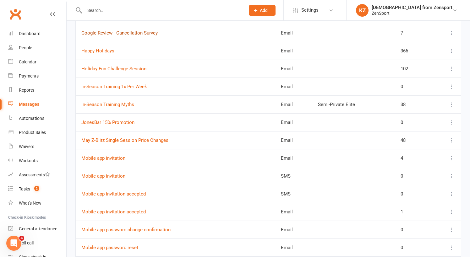
scroll to position [832, 0]
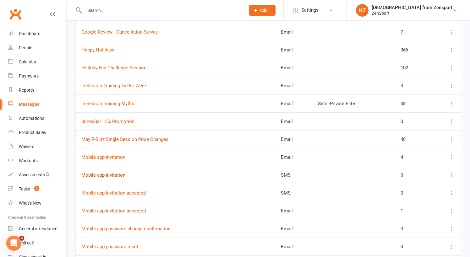
click at [115, 175] on link "Mobile app invitation" at bounding box center [103, 175] width 44 height 6
select select "mobile_app_template"
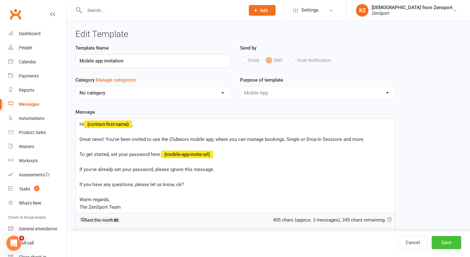
click at [442, 239] on button "Save" at bounding box center [447, 242] width 30 height 13
select select "100"
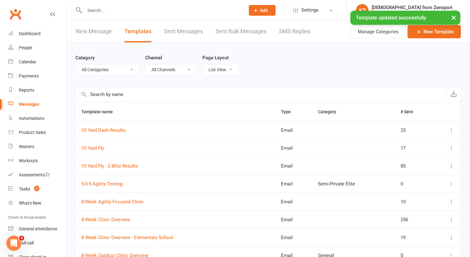
click at [99, 6] on input "text" at bounding box center [162, 10] width 158 height 9
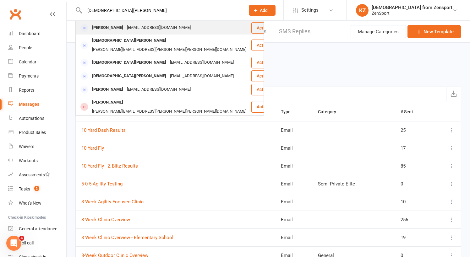
type input "[DEMOGRAPHIC_DATA][PERSON_NAME]"
click at [161, 27] on div "[EMAIL_ADDRESS][DOMAIN_NAME]" at bounding box center [159, 27] width 68 height 9
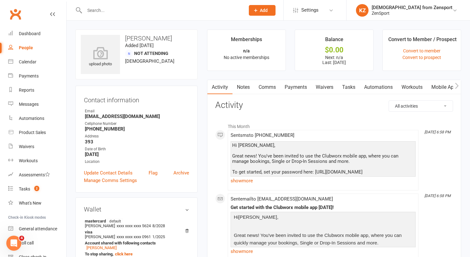
click at [440, 85] on link "Mobile App" at bounding box center [444, 87] width 34 height 14
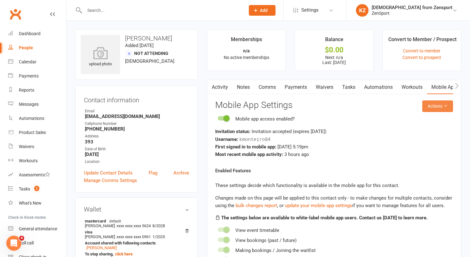
click at [434, 104] on button "Actions" at bounding box center [437, 106] width 31 height 11
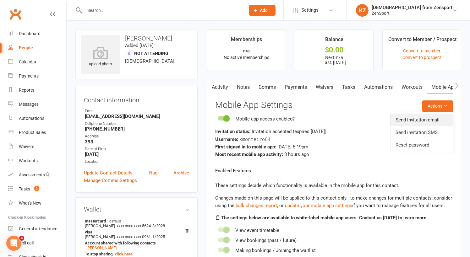
click at [422, 118] on link "Send invitation email" at bounding box center [421, 120] width 62 height 13
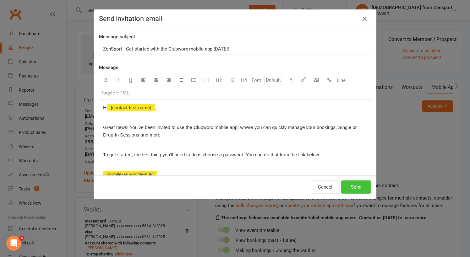
click at [359, 188] on button "Send" at bounding box center [356, 187] width 30 height 13
